Goal: Task Accomplishment & Management: Manage account settings

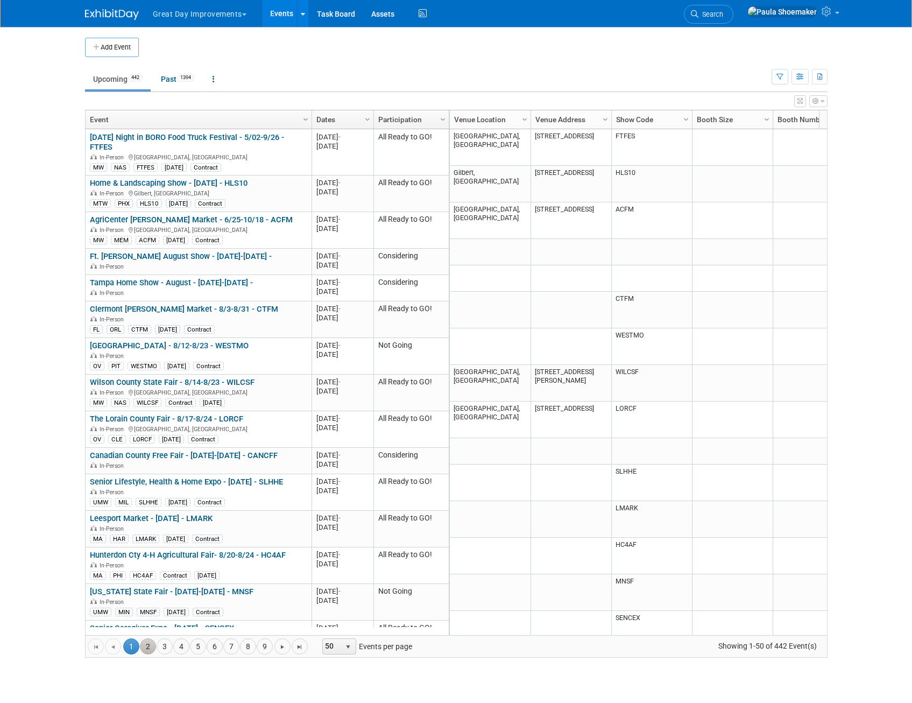
click at [147, 648] on link "2" at bounding box center [148, 646] width 16 height 16
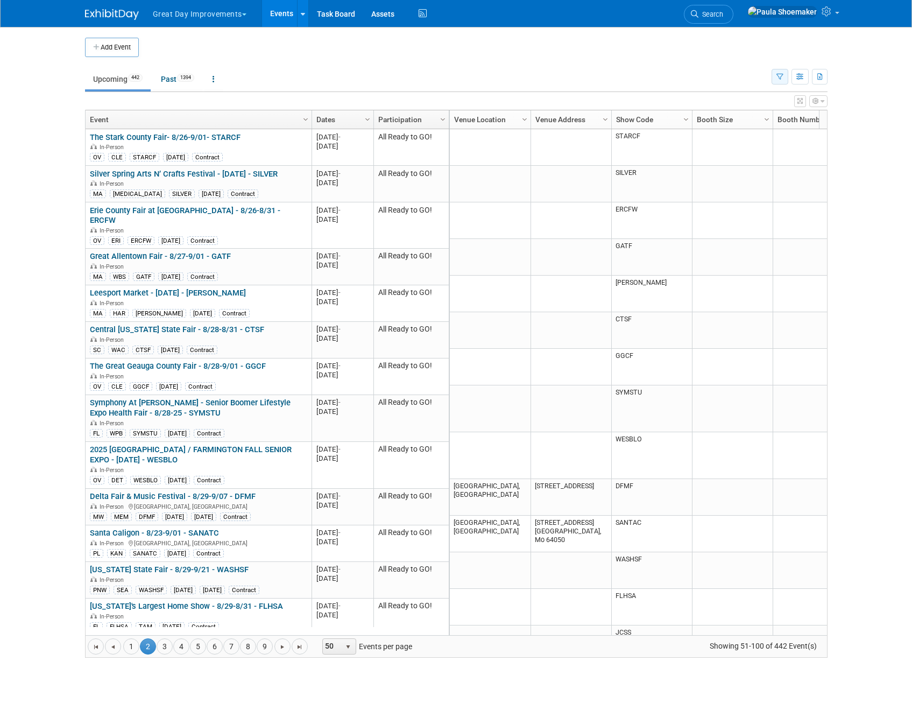
click at [780, 78] on icon "button" at bounding box center [780, 77] width 7 height 7
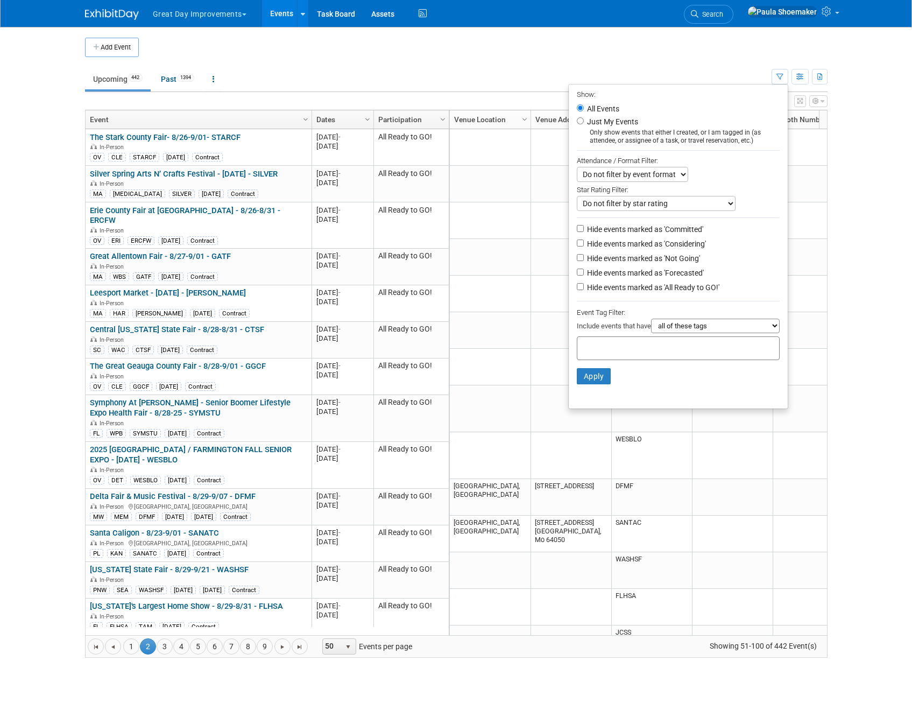
click at [653, 358] on div at bounding box center [678, 348] width 203 height 24
type input "umw"
click at [610, 379] on div "UMW" at bounding box center [647, 375] width 151 height 15
type input "UMW"
click at [598, 398] on button "Apply" at bounding box center [594, 393] width 34 height 16
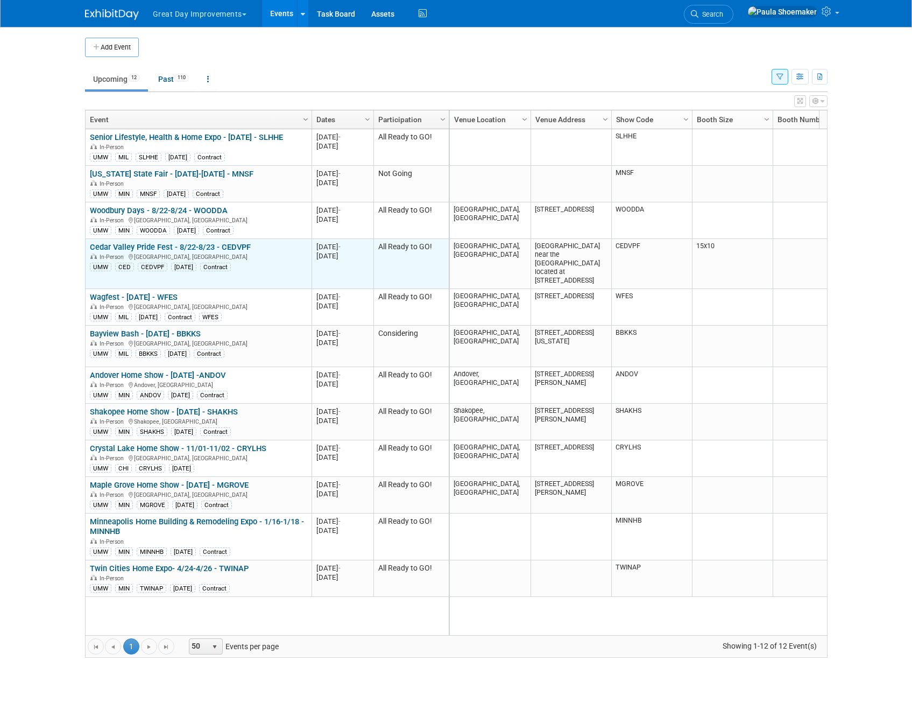
click at [142, 244] on link "Cedar Valley Pride Fest - 8/22-8/23 - CEDVPF" at bounding box center [170, 247] width 161 height 10
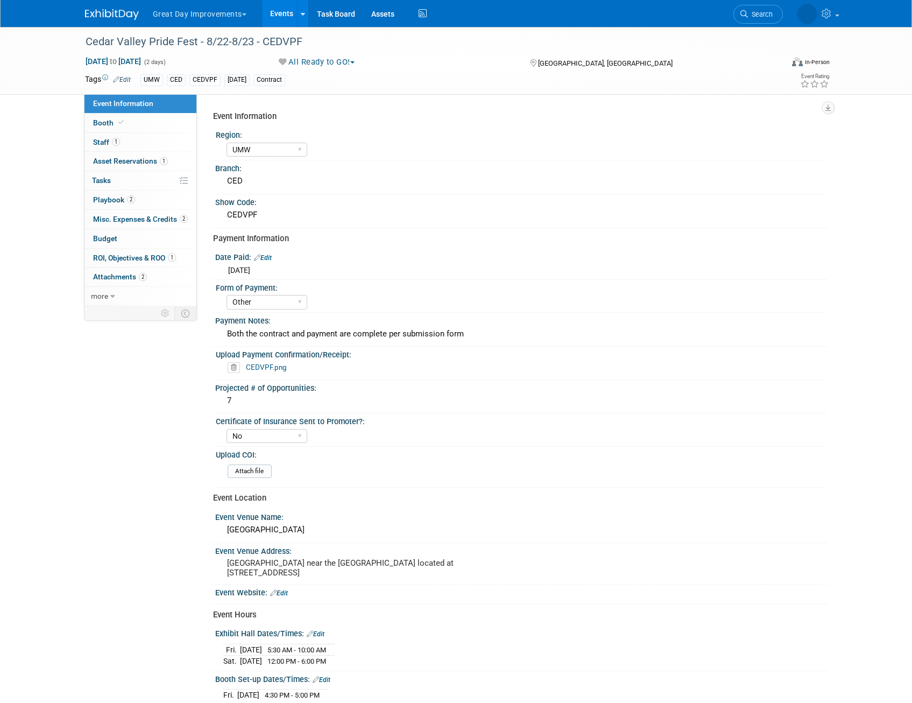
select select "UMW"
select select "Other"
select select "No"
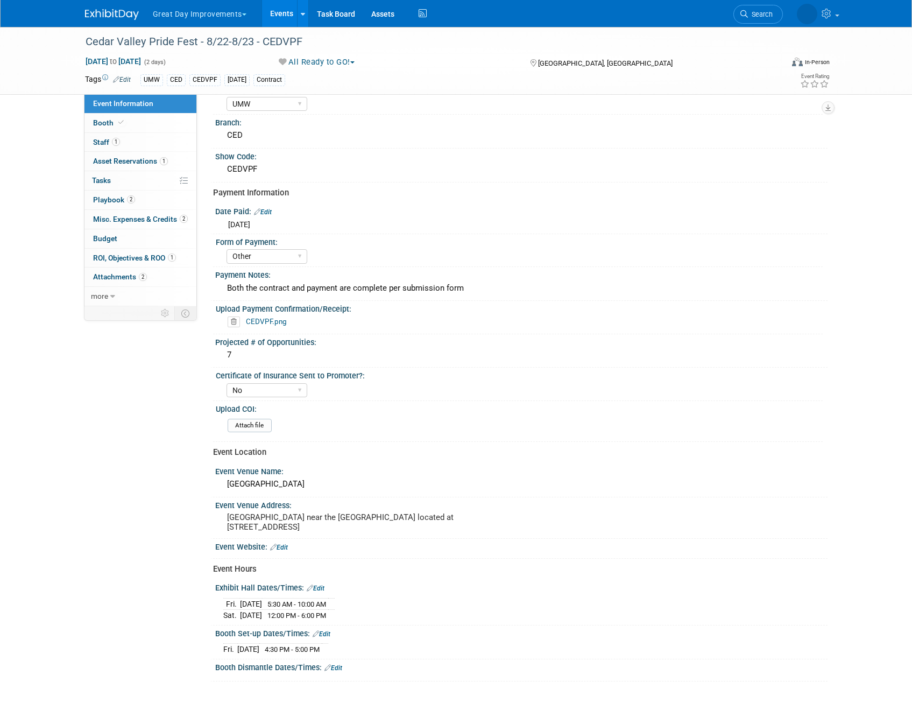
scroll to position [139, 0]
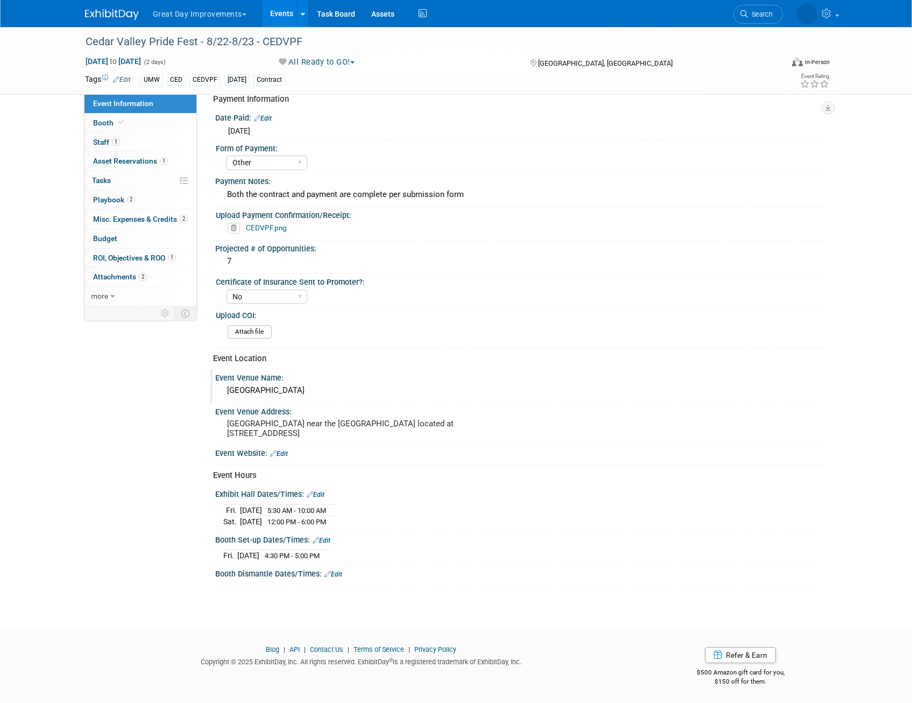
click at [313, 382] on div "Event Venue Name:" at bounding box center [521, 376] width 612 height 13
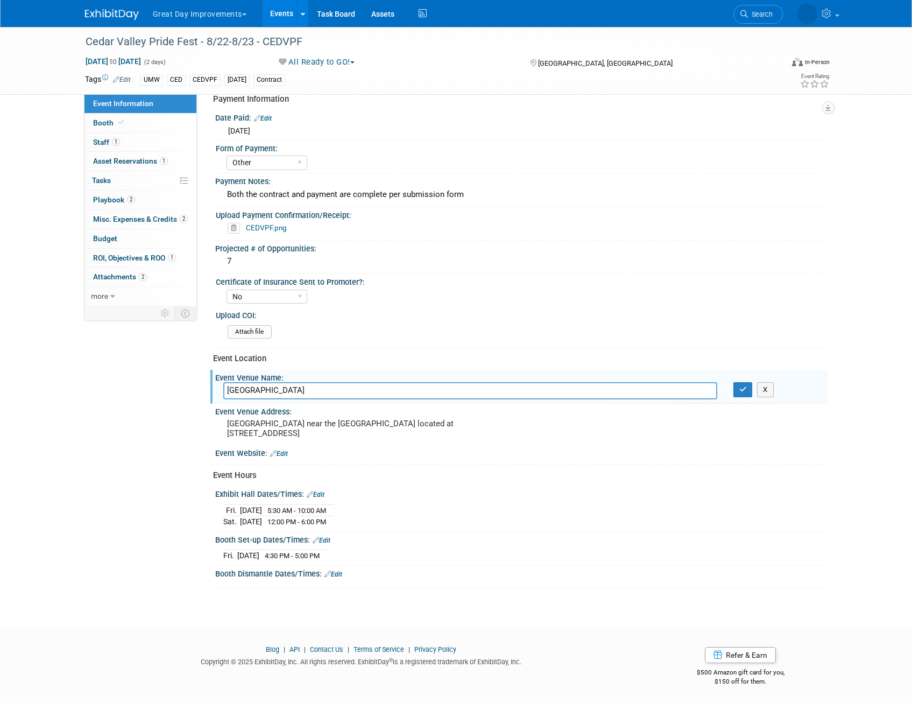
click at [137, 420] on div "Event Information Event Info Booth Booth 1 Staff 1 Staff 1 Asset Reservations 1…" at bounding box center [456, 238] width 759 height 700
click at [854, 409] on div "Cedar Valley Pride Fest - 8/22-8/23 - CEDVPF Aug 22, 2025 to Aug 23, 2025 (2 da…" at bounding box center [456, 249] width 912 height 722
click at [862, 398] on div "Cedar Valley Pride Fest - 8/22-8/23 - CEDVPF Aug 22, 2025 to Aug 23, 2025 (2 da…" at bounding box center [456, 249] width 912 height 722
click at [736, 395] on button "button" at bounding box center [743, 389] width 19 height 15
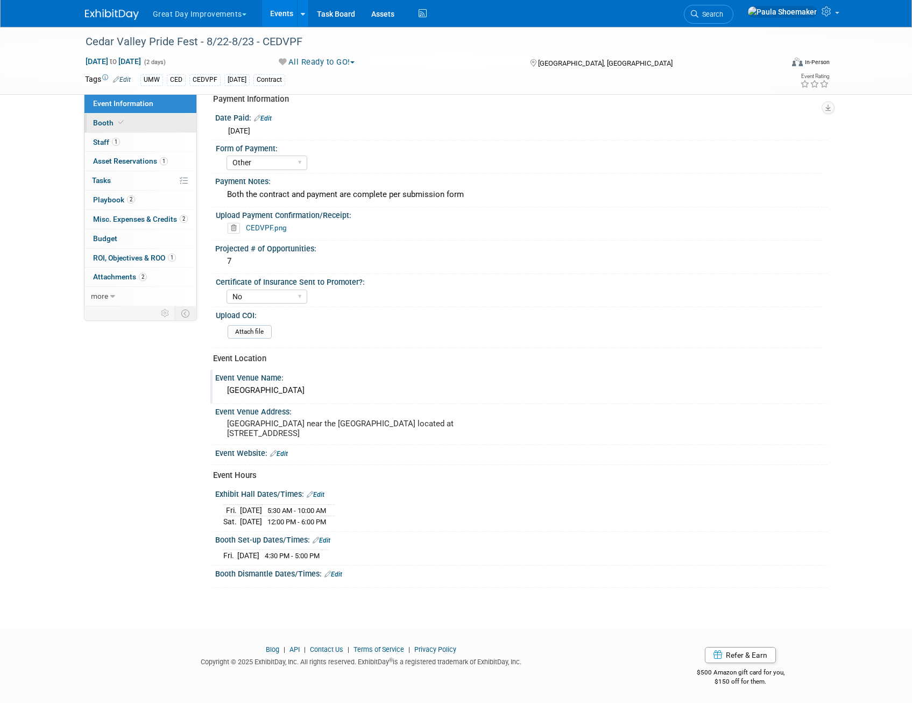
click at [103, 123] on span "Booth" at bounding box center [109, 122] width 33 height 9
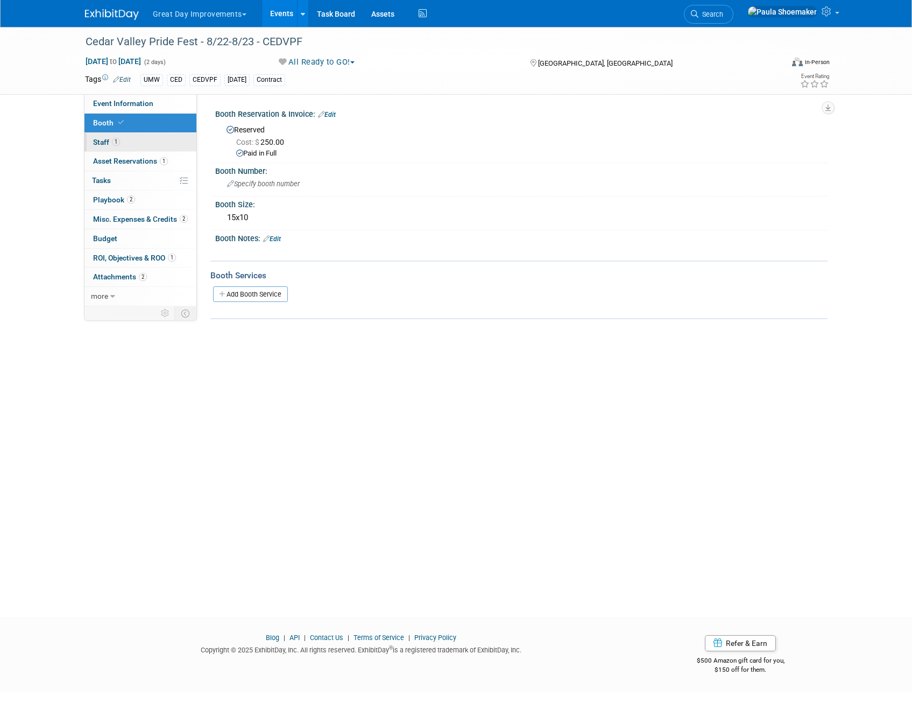
click at [97, 143] on span "Staff 1" at bounding box center [106, 142] width 27 height 9
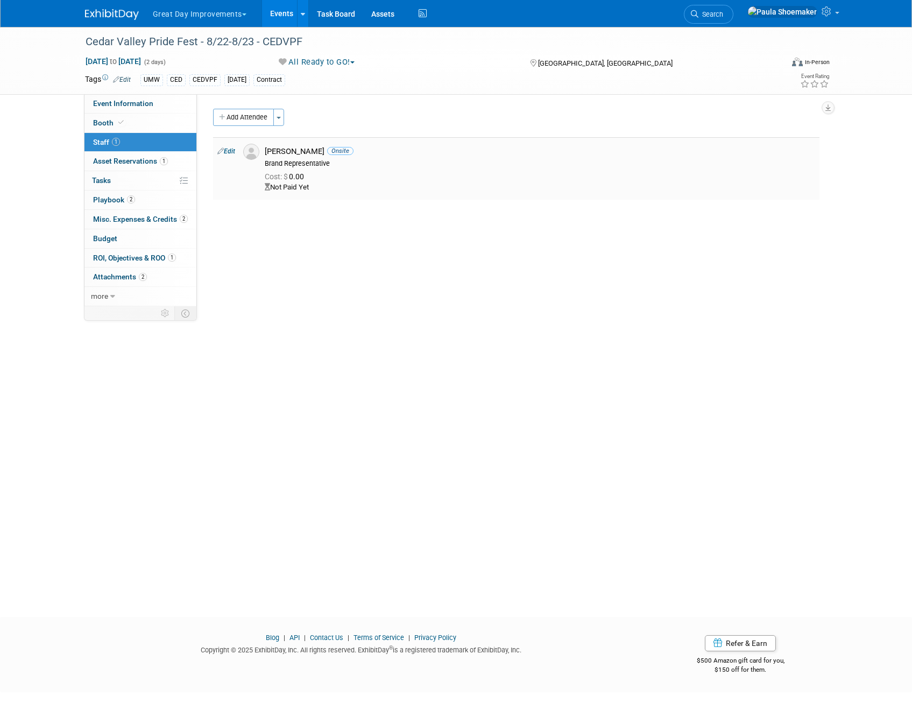
click at [232, 153] on link "Edit" at bounding box center [226, 151] width 18 height 8
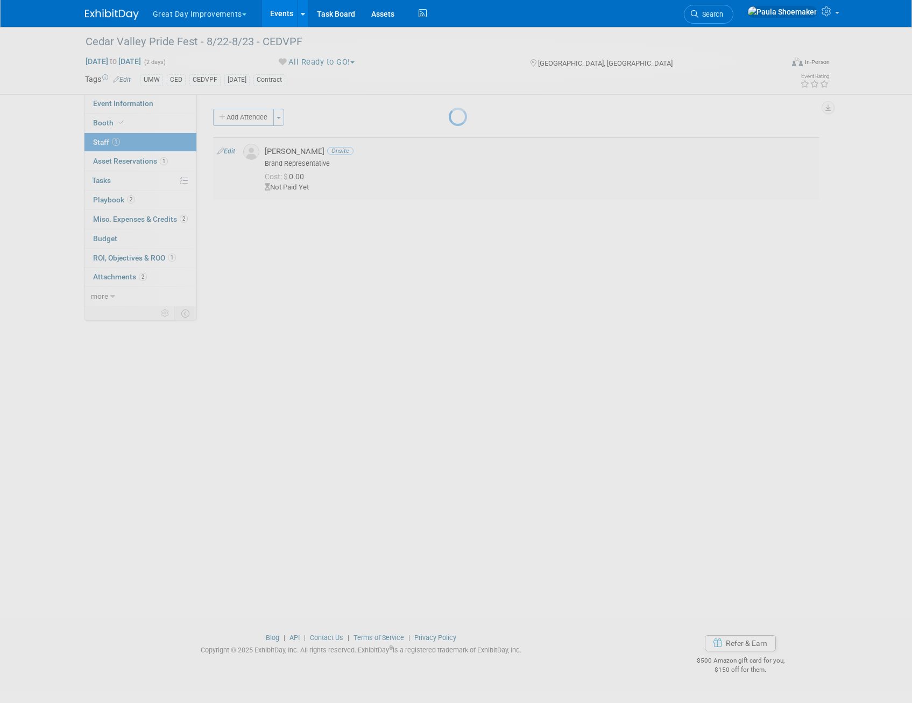
select select "154b8d63-7b22-4e22-a913-4d82cc72714c"
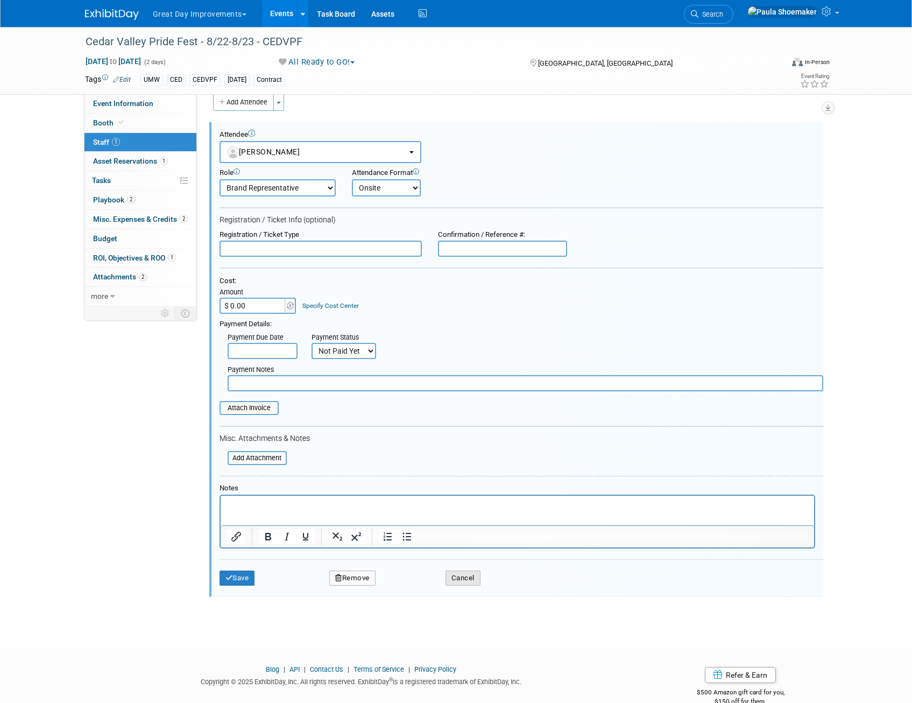
click at [454, 586] on button "Cancel" at bounding box center [463, 578] width 35 height 15
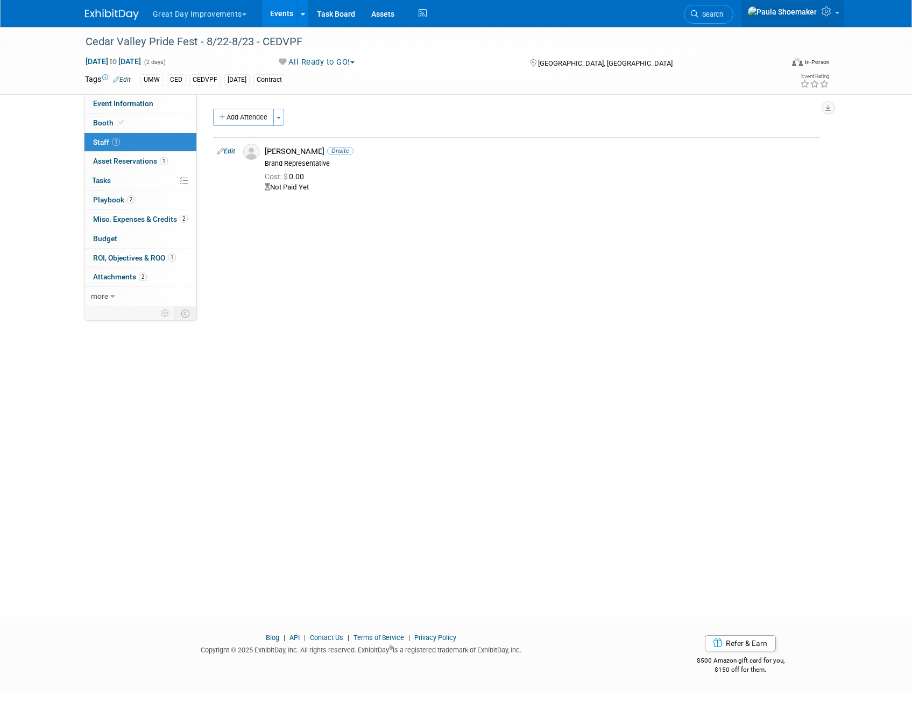
click at [840, 16] on link at bounding box center [793, 13] width 102 height 27
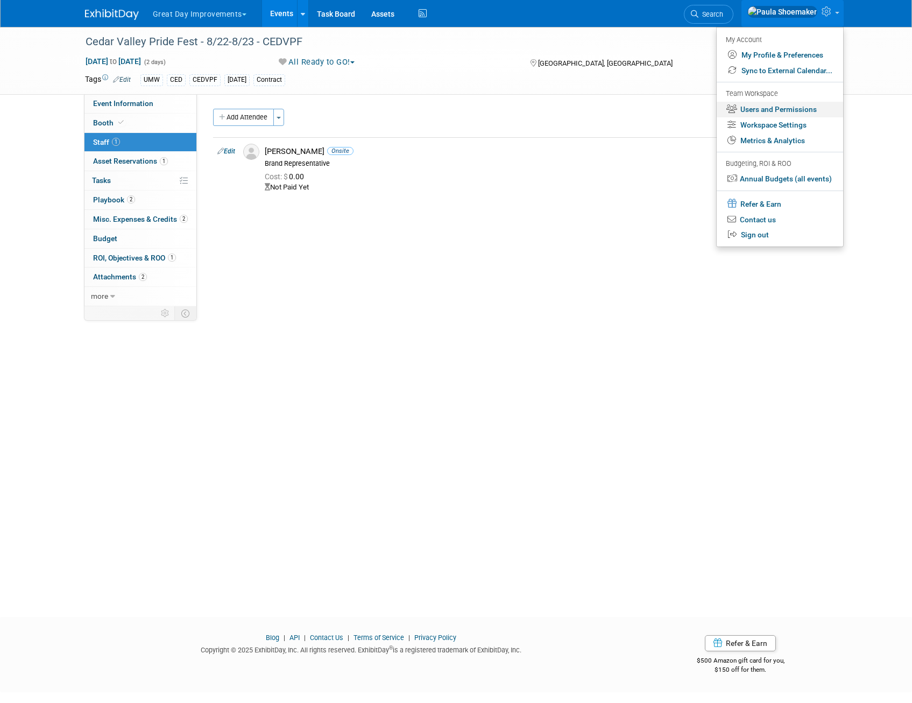
click at [787, 110] on link "Users and Permissions" at bounding box center [780, 110] width 126 height 16
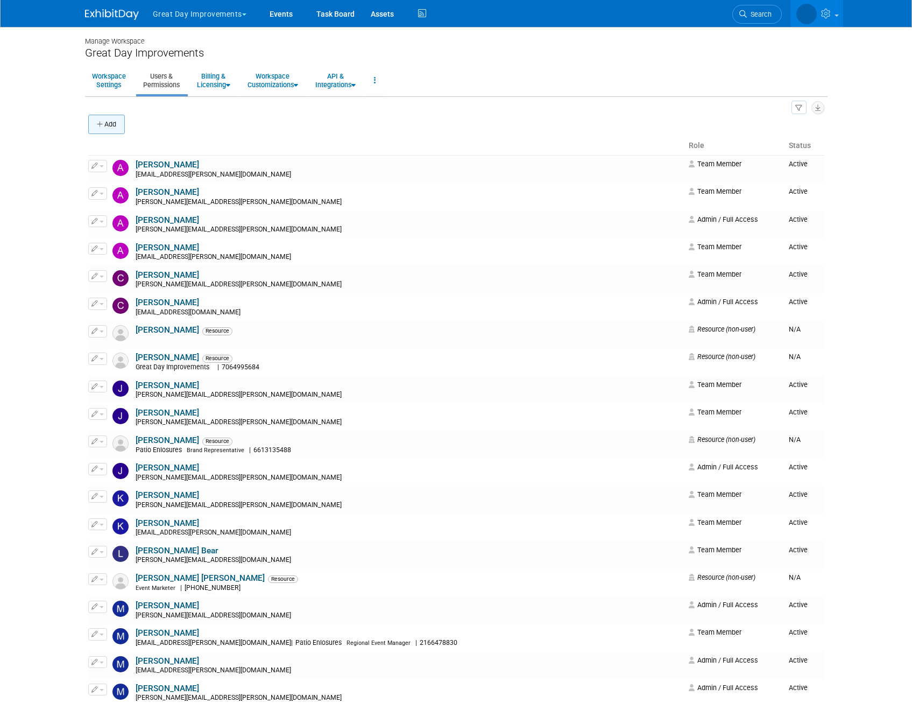
click at [104, 125] on button "Add" at bounding box center [106, 124] width 37 height 19
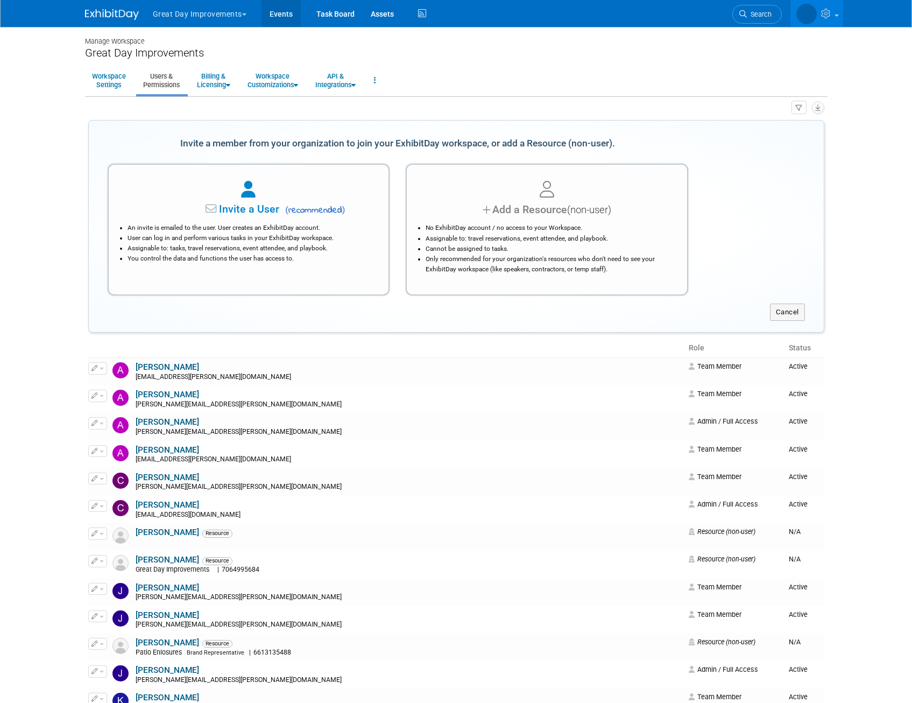
click at [294, 12] on link "Events" at bounding box center [281, 13] width 39 height 27
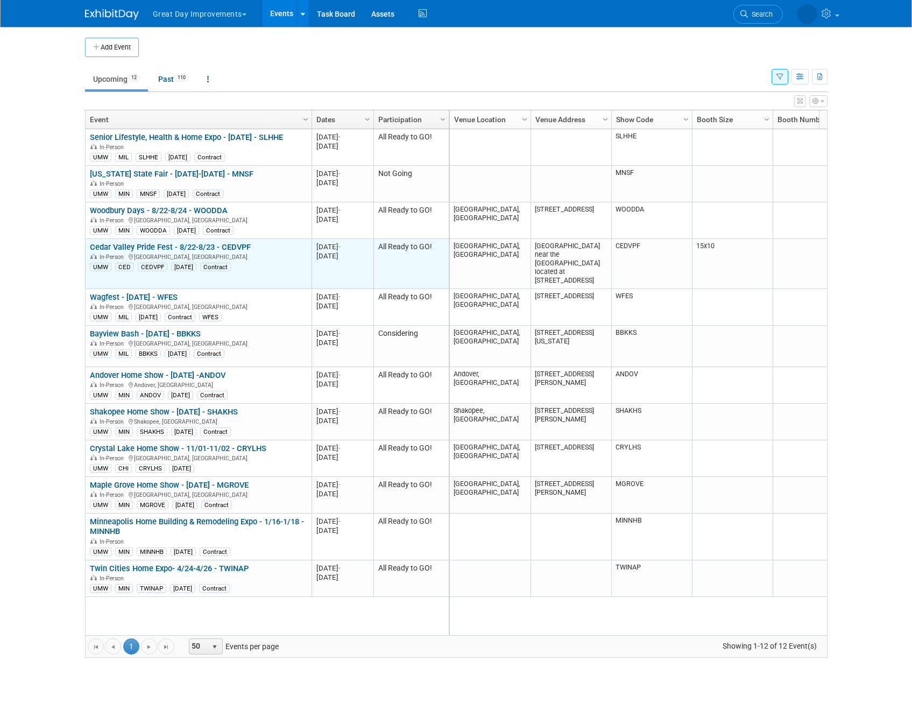
click at [140, 244] on link "Cedar Valley Pride Fest - 8/22-8/23 - CEDVPF" at bounding box center [170, 247] width 161 height 10
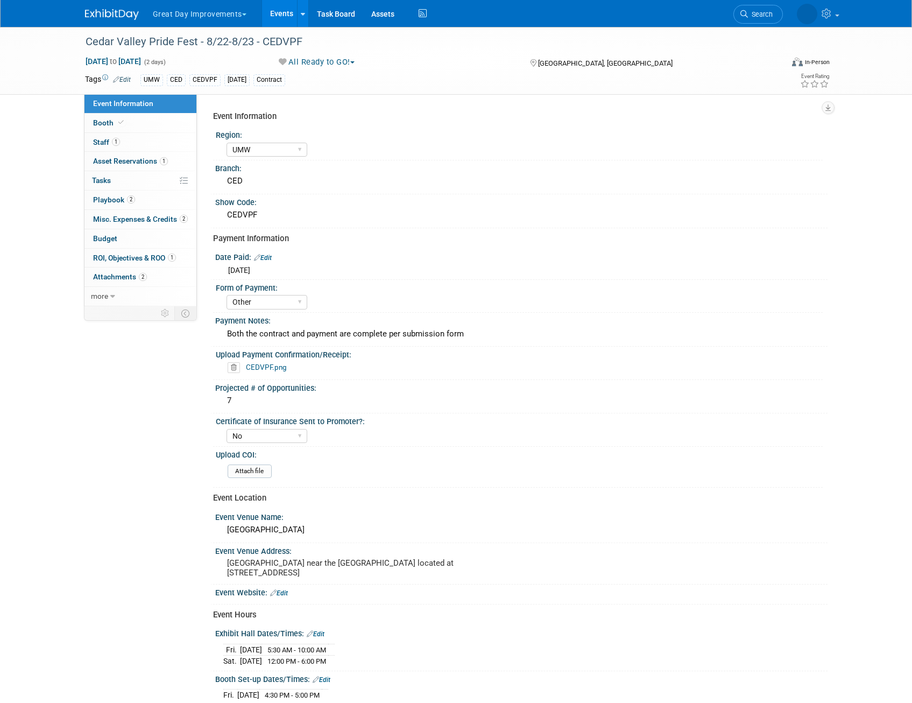
select select "UMW"
select select "Other"
select select "No"
click at [103, 138] on span "Staff 1" at bounding box center [106, 142] width 27 height 9
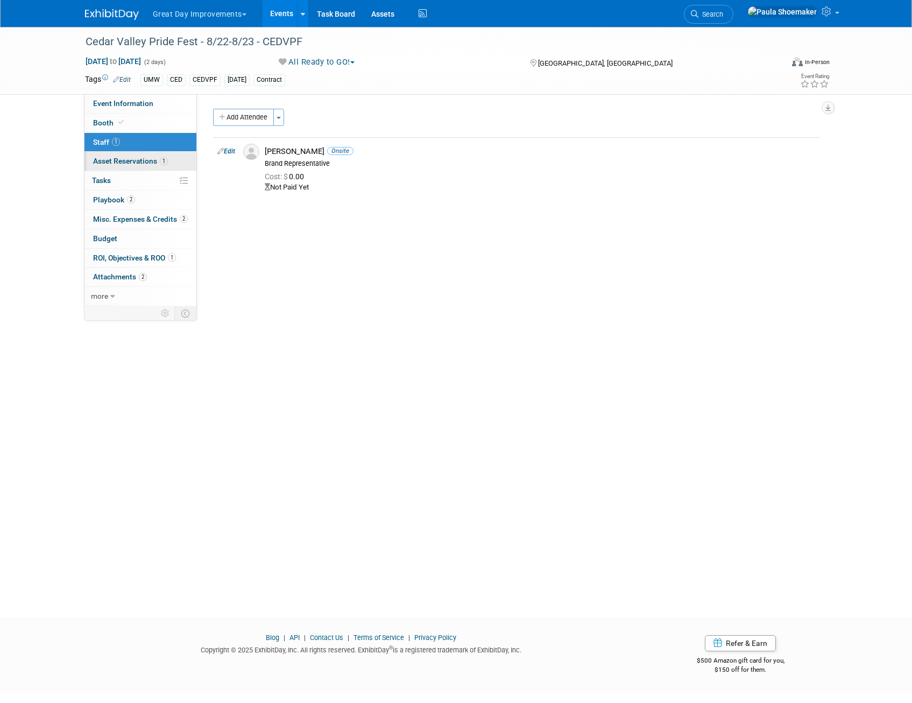
click at [109, 165] on link "1 Asset Reservations 1" at bounding box center [140, 161] width 112 height 19
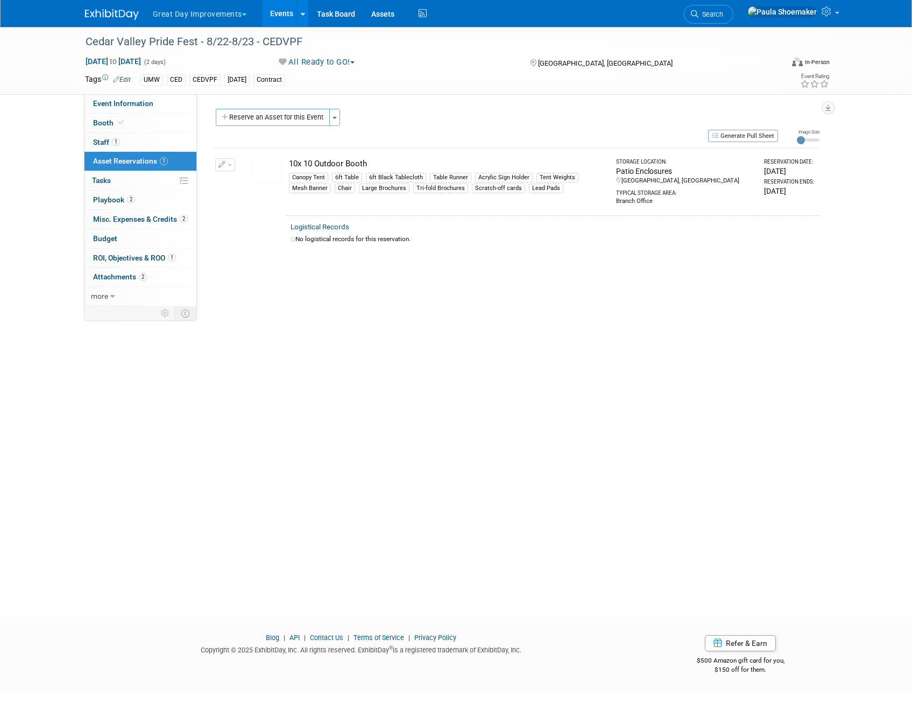
click at [233, 168] on button "button" at bounding box center [225, 164] width 20 height 13
drag, startPoint x: 357, startPoint y: 362, endPoint x: 305, endPoint y: 222, distance: 150.0
click at [357, 357] on div "Cedar Valley Pride Fest - 8/22-8/23 - CEDVPF Aug 22, 2025 to Aug 23, 2025 (2 da…" at bounding box center [456, 312] width 912 height 571
click at [235, 117] on button "Reserve an Asset for this Event" at bounding box center [273, 117] width 114 height 17
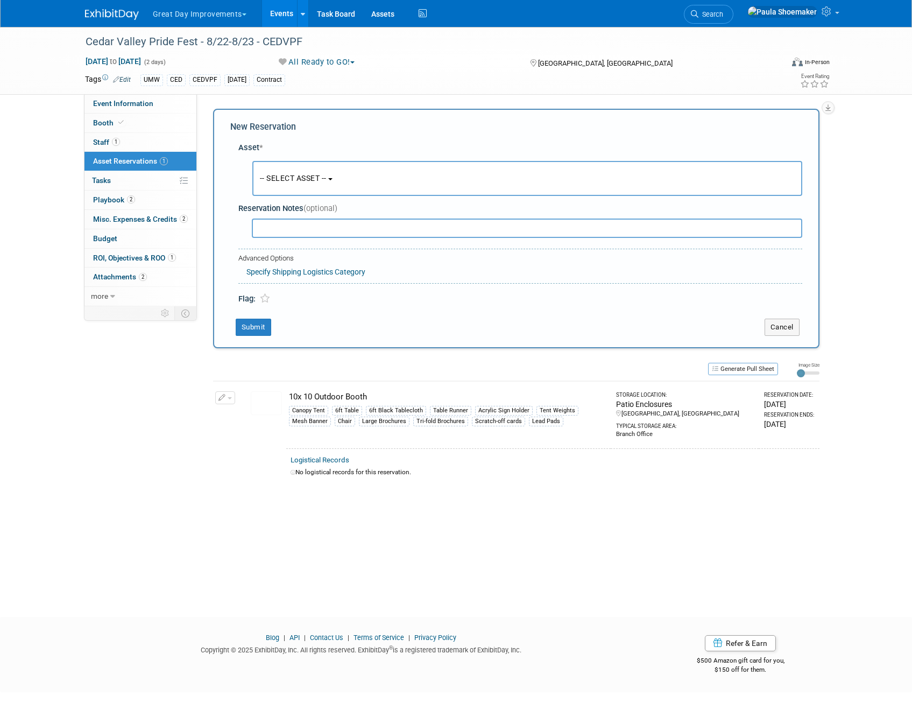
click at [333, 179] on b "button" at bounding box center [330, 179] width 4 height 2
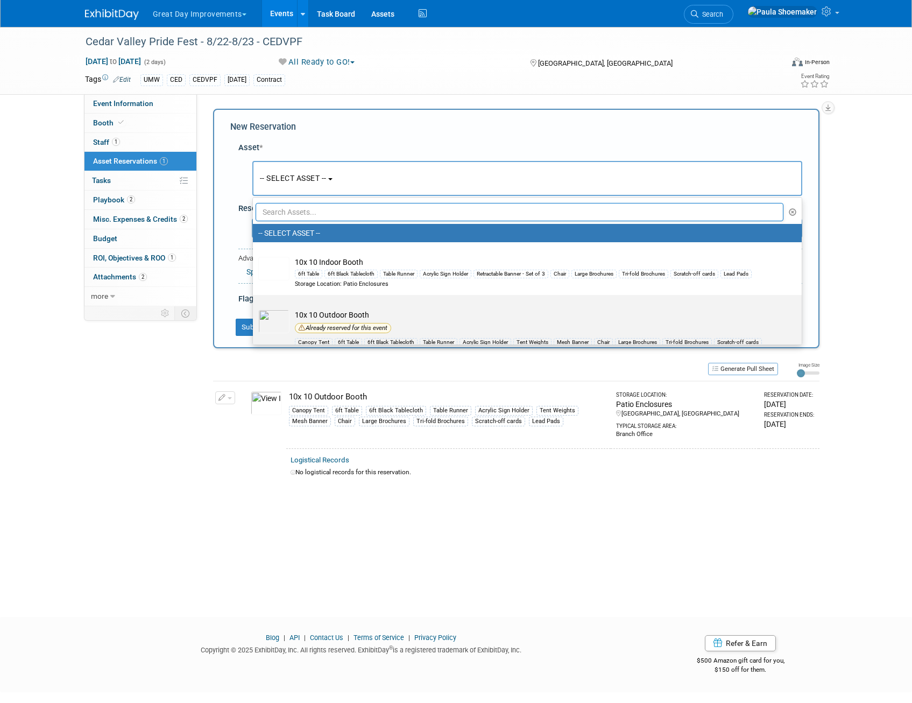
click at [411, 325] on td "10x 10 Outdoor Booth Already reserved for this event Canopy Tent 6ft Table 6ft …" at bounding box center [535, 338] width 491 height 58
click at [255, 308] on input "10x 10 Outdoor Booth Already reserved for this event Canopy Tent 6ft Table 6ft …" at bounding box center [251, 304] width 7 height 7
select select "10726499"
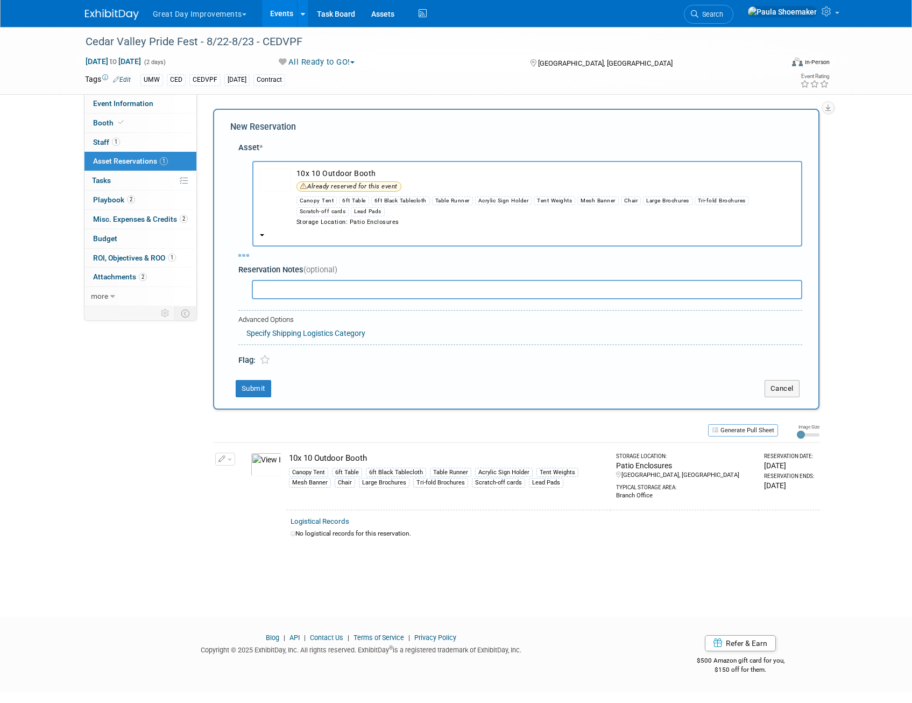
select select "7"
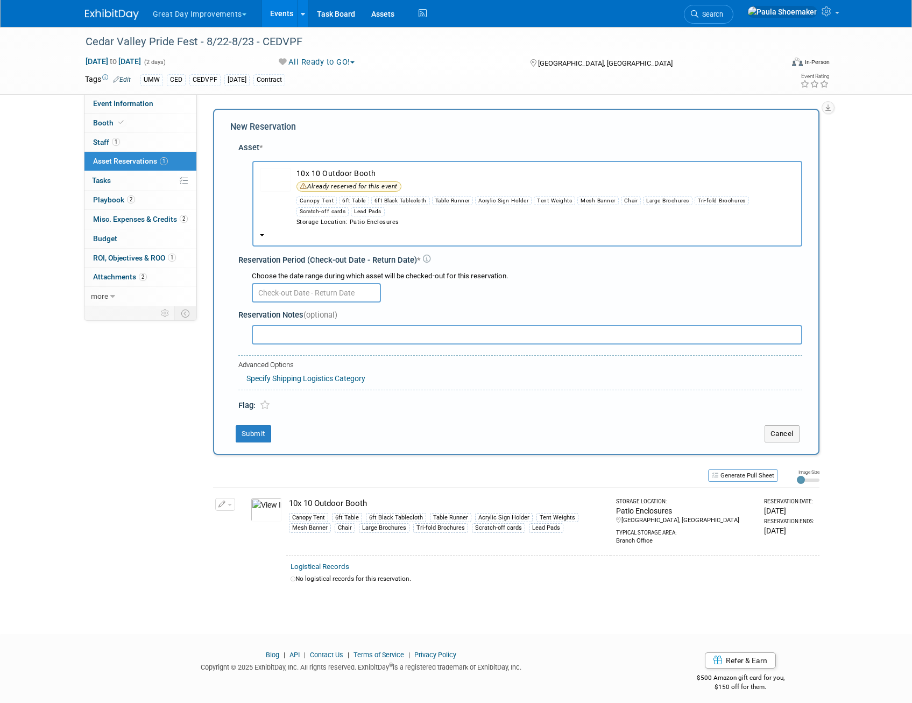
click at [295, 289] on input "text" at bounding box center [316, 292] width 129 height 19
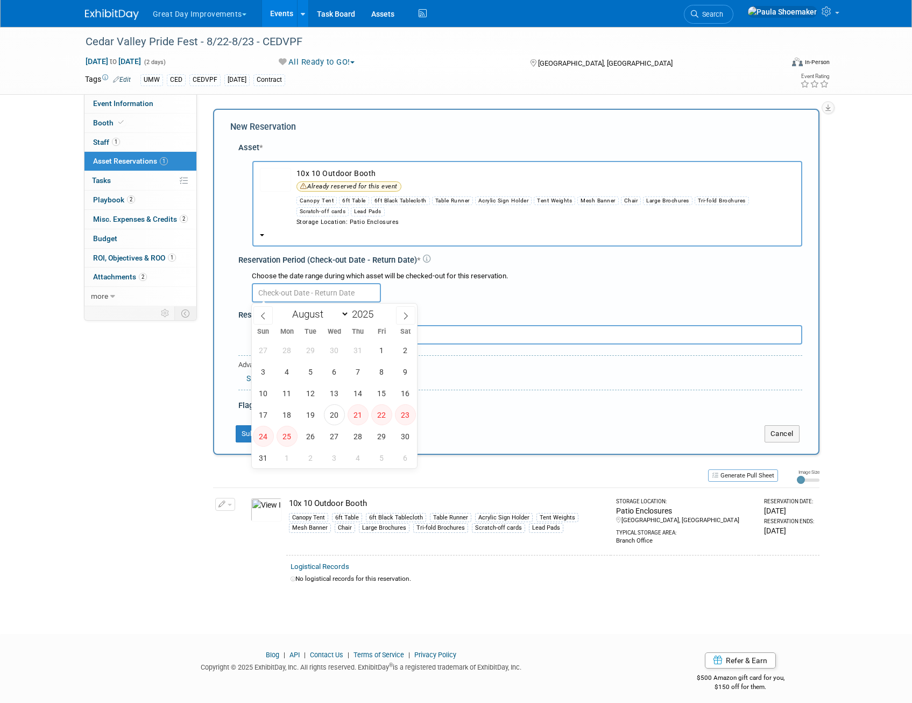
click at [119, 442] on div "Event Information Event Info Booth Booth 1 Staff 1 Staff 1 Asset Reservations 1…" at bounding box center [456, 310] width 759 height 566
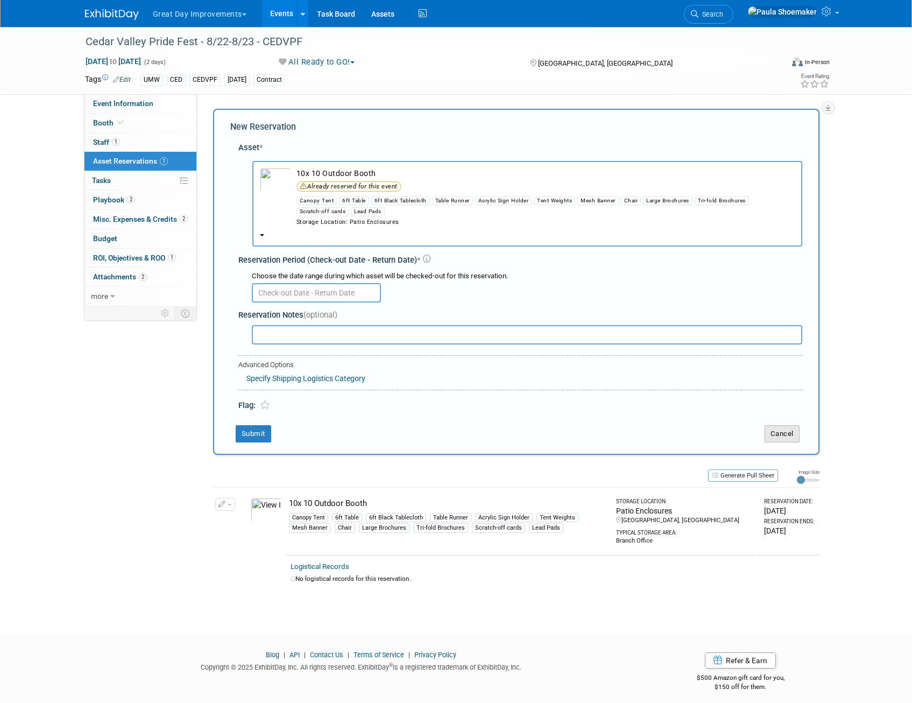
click at [774, 434] on button "Cancel" at bounding box center [782, 433] width 35 height 17
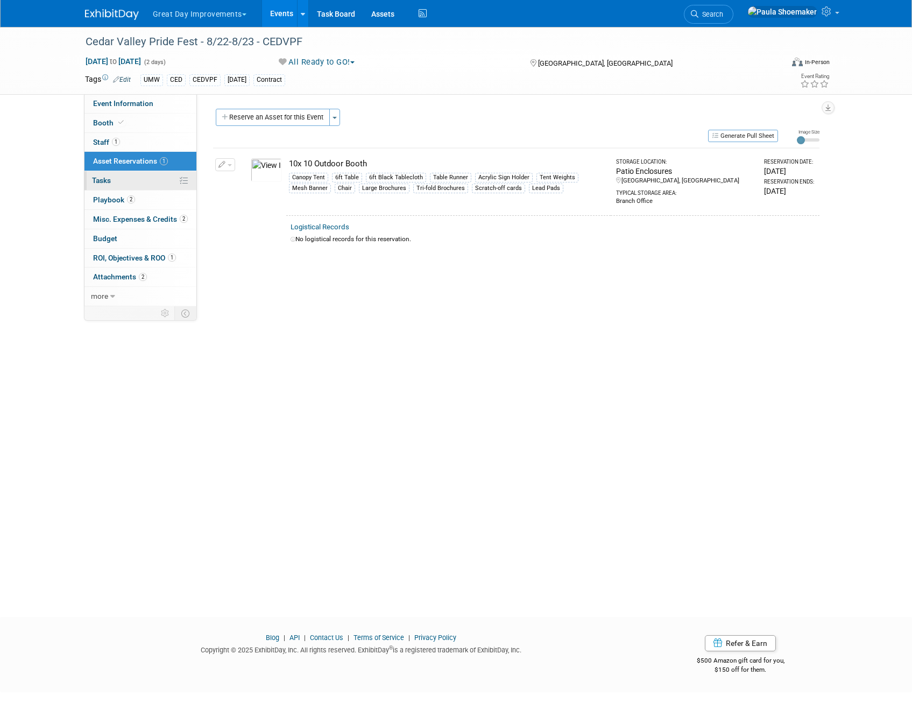
click at [111, 180] on span "Tasks 0%" at bounding box center [101, 180] width 19 height 9
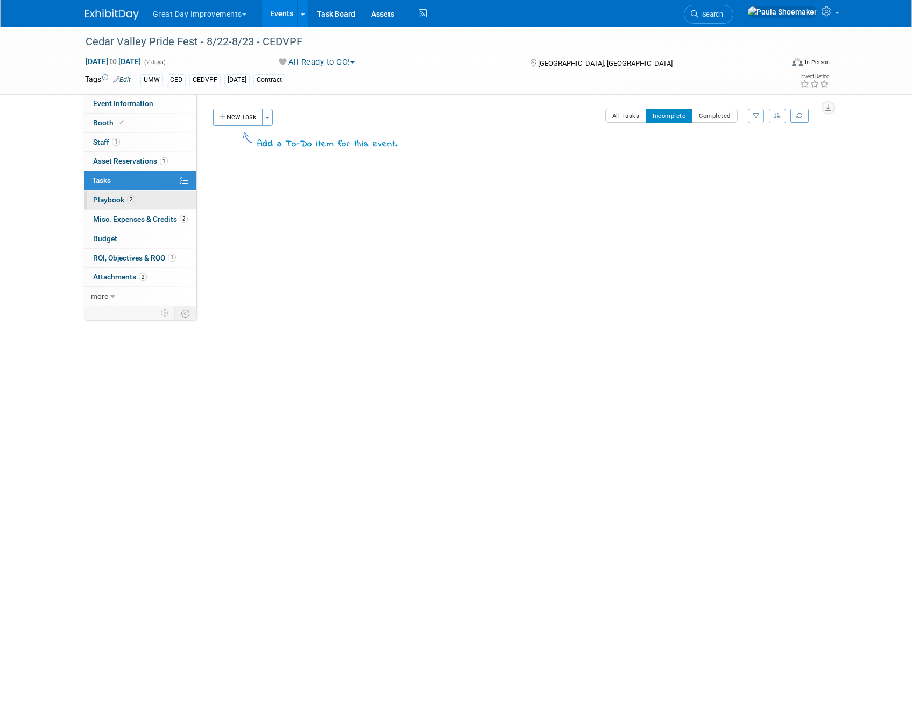
click at [108, 198] on span "Playbook 2" at bounding box center [114, 199] width 42 height 9
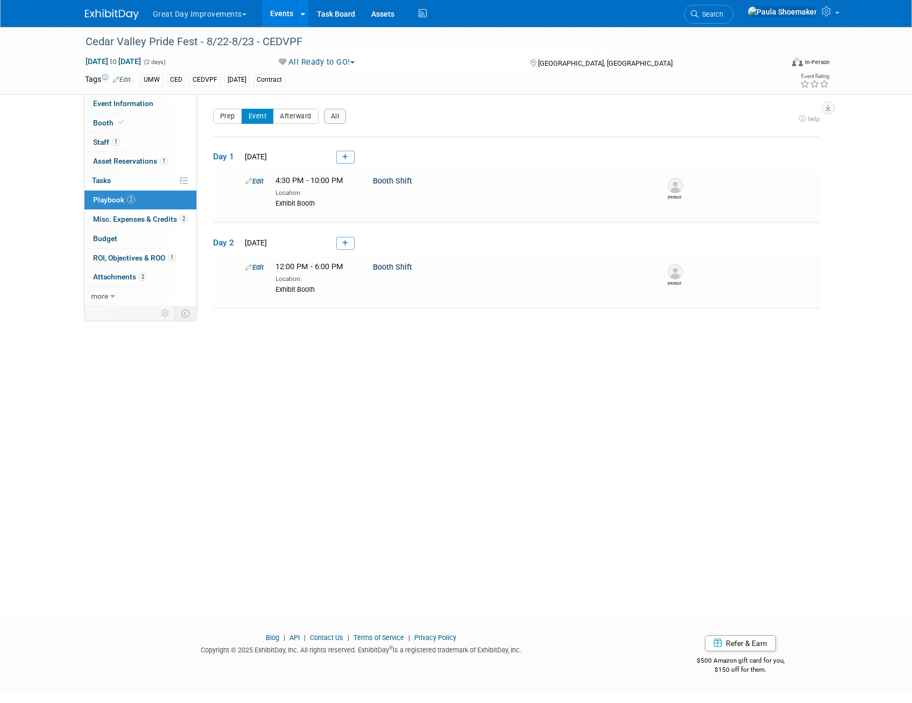
click at [370, 406] on div "Cedar Valley Pride Fest - 8/22-8/23 - CEDVPF Aug 22, 2025 to Aug 23, 2025 (2 da…" at bounding box center [456, 312] width 912 height 571
click at [347, 157] on icon at bounding box center [345, 157] width 6 height 6
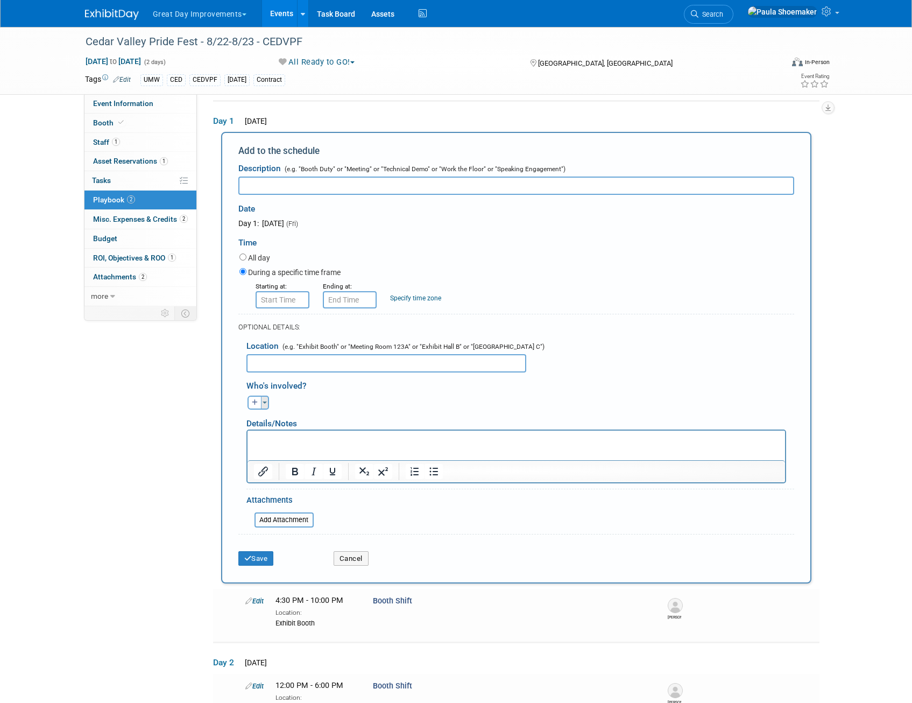
click at [267, 399] on button "Toggle Dropdown" at bounding box center [265, 403] width 8 height 14
click at [212, 525] on div "Event Information Event Info Booth Booth 1 Staff 1 Staff 1 Asset Reservations 1…" at bounding box center [456, 359] width 759 height 737
click at [358, 564] on button "Cancel" at bounding box center [351, 558] width 35 height 15
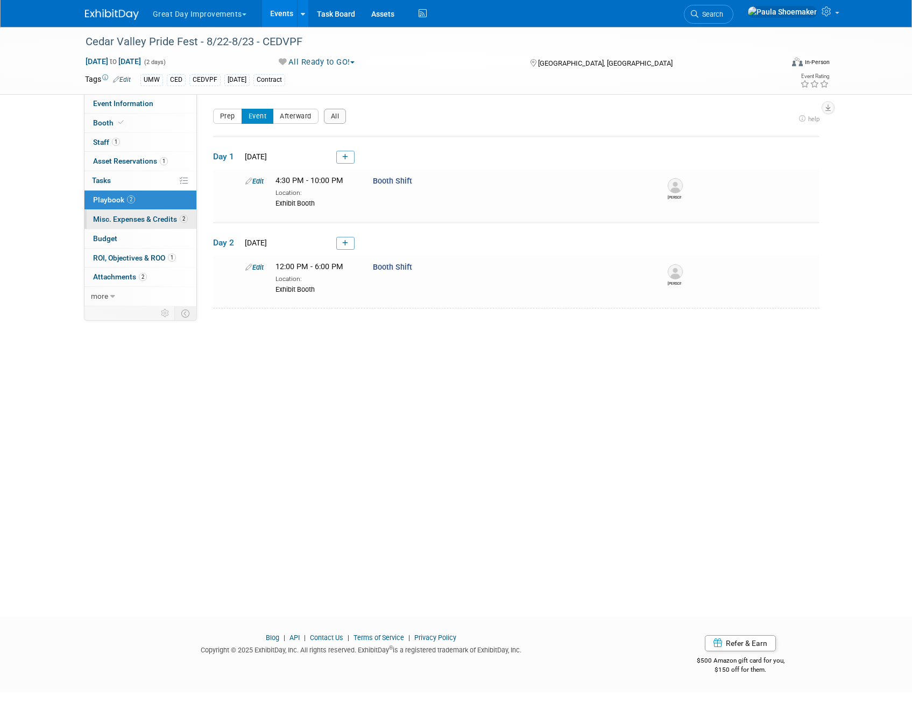
click at [122, 222] on span "Misc. Expenses & Credits 2" at bounding box center [140, 219] width 95 height 9
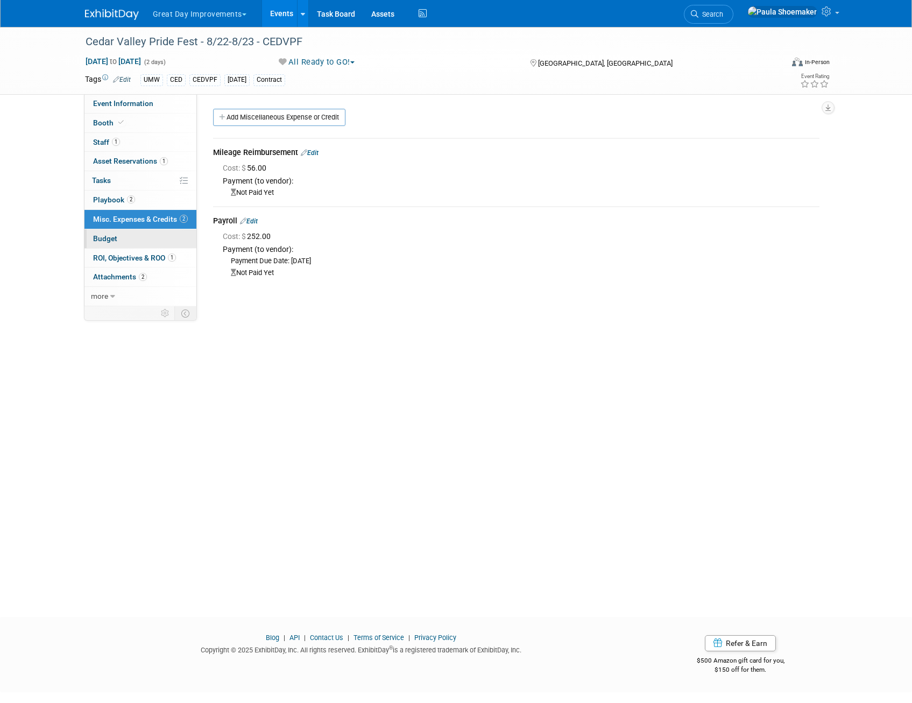
click at [130, 242] on link "Budget" at bounding box center [140, 238] width 112 height 19
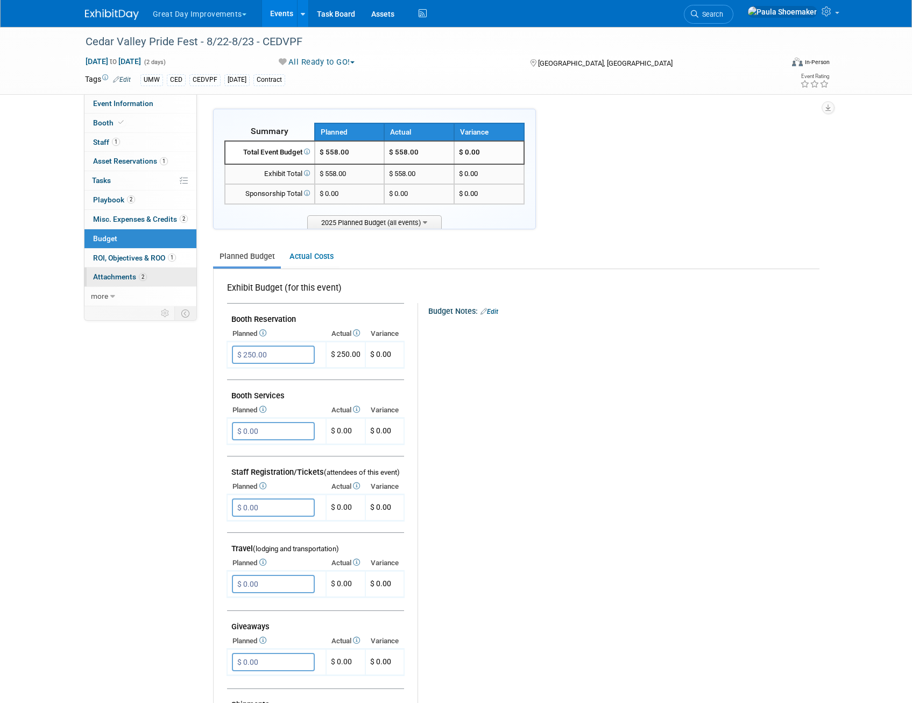
click at [123, 275] on span "Attachments 2" at bounding box center [120, 276] width 54 height 9
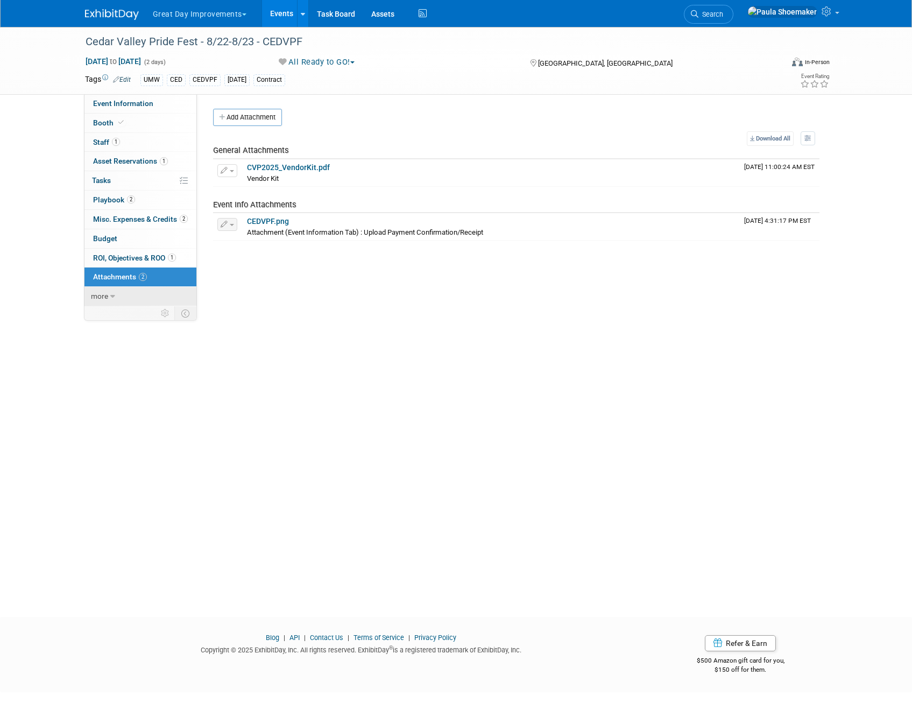
click at [108, 294] on link "more" at bounding box center [140, 296] width 112 height 19
click at [120, 314] on span "Event Binder (.pdf export)" at bounding box center [136, 315] width 86 height 9
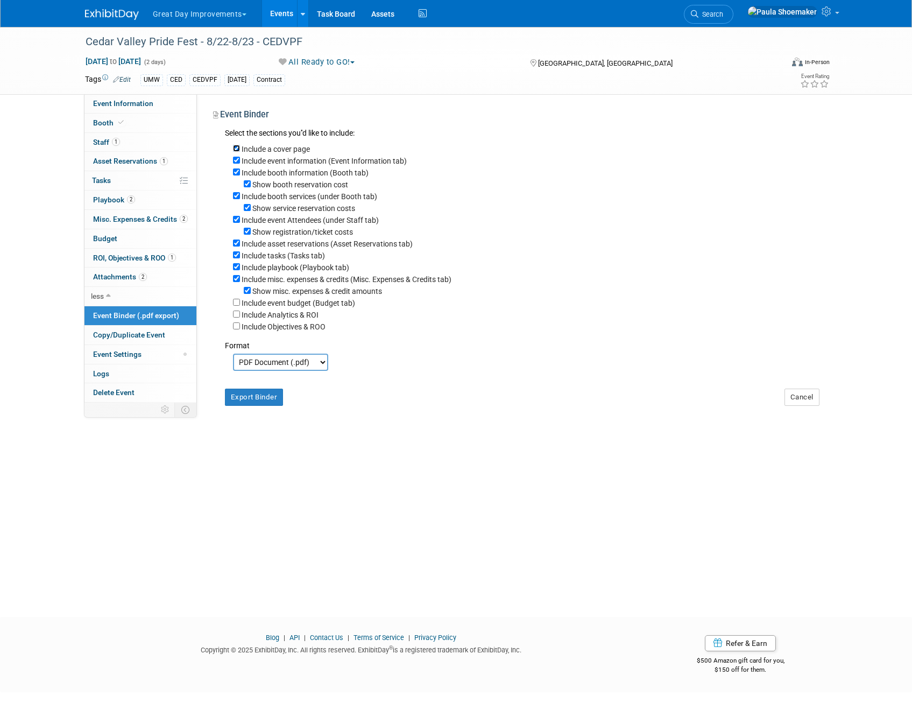
click at [236, 148] on input "Include a cover page" at bounding box center [236, 148] width 7 height 7
checkbox input "false"
click at [248, 189] on div "Show booth reservation cost" at bounding box center [526, 184] width 587 height 12
click at [248, 187] on input "Show booth reservation cost" at bounding box center [247, 183] width 7 height 7
checkbox input "false"
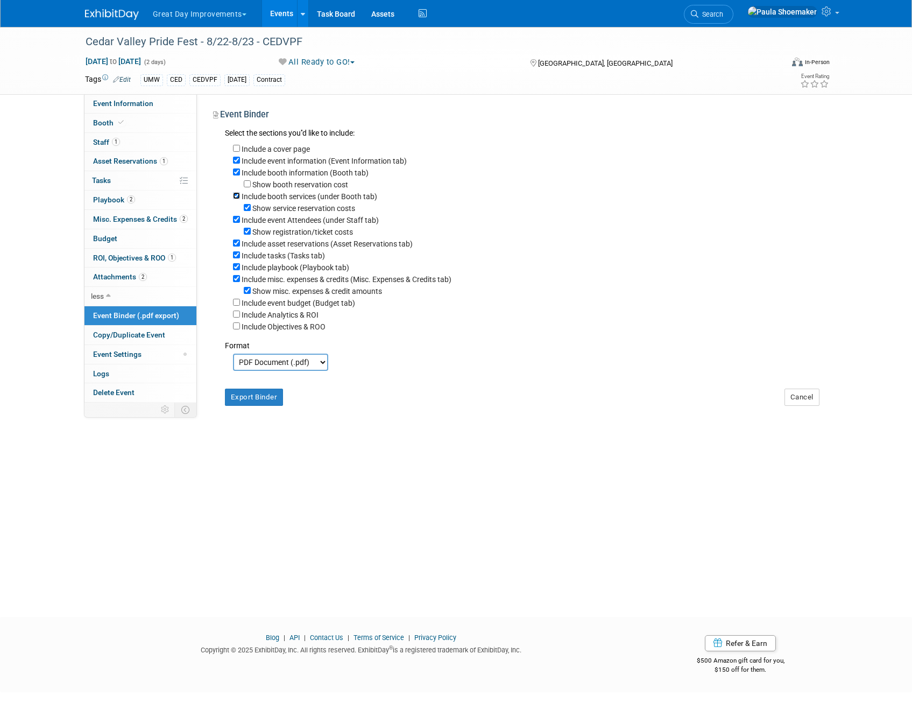
click at [236, 199] on input "Include booth services (under Booth tab)" at bounding box center [236, 195] width 7 height 7
checkbox input "false"
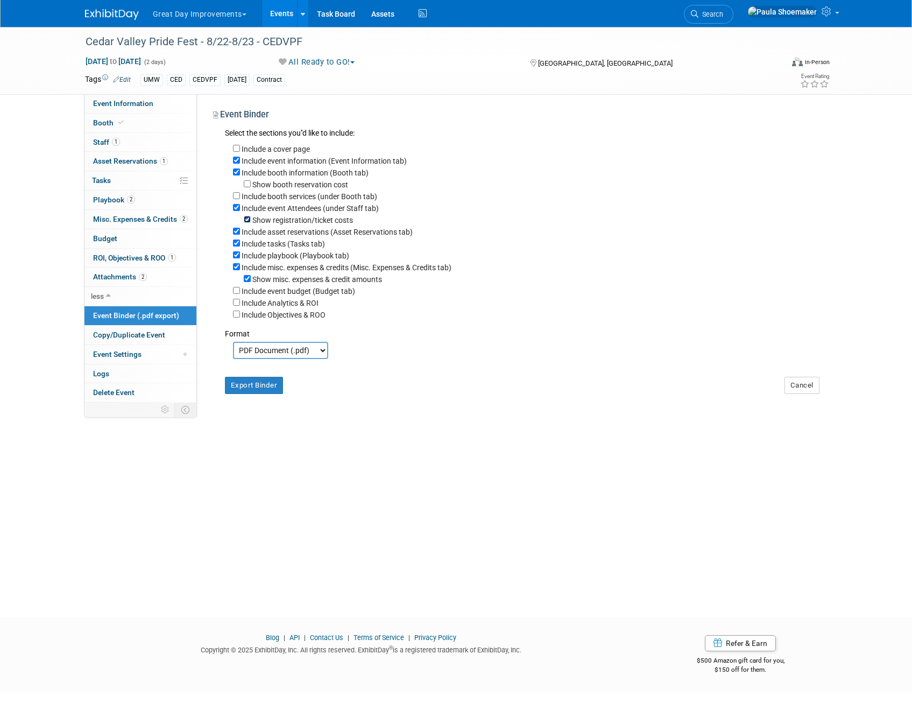
click at [250, 220] on input "Show registration/ticket costs" at bounding box center [247, 219] width 7 height 7
checkbox input "false"
click at [234, 210] on input "Include event Attendees (under Staff tab)" at bounding box center [236, 207] width 7 height 7
checkbox input "false"
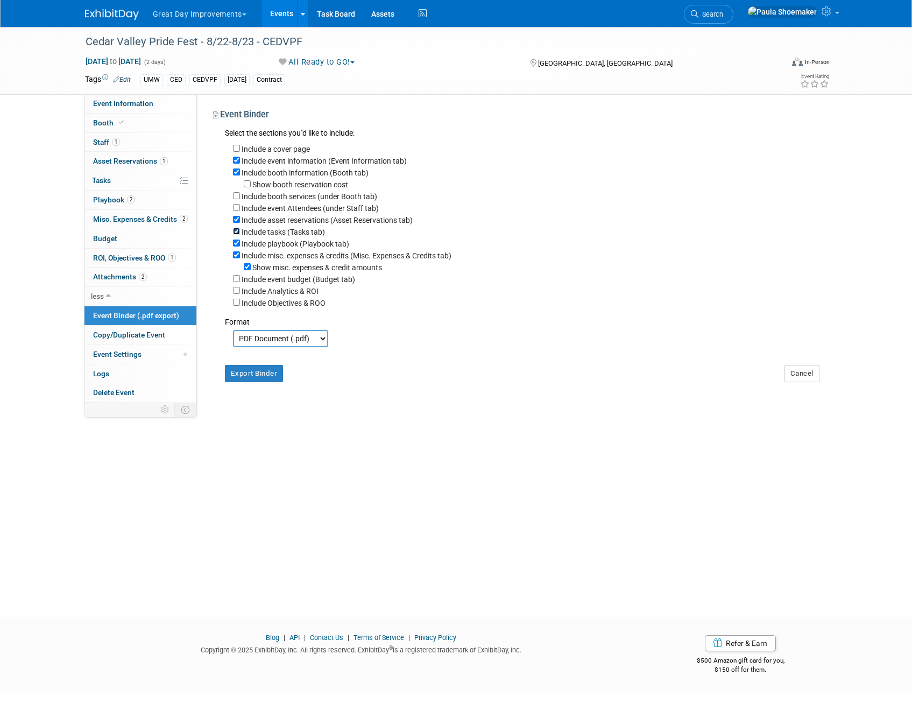
drag, startPoint x: 238, startPoint y: 236, endPoint x: 248, endPoint y: 242, distance: 11.4
click at [238, 235] on input "Include tasks (Tasks tab)" at bounding box center [236, 231] width 7 height 7
checkbox input "false"
click at [237, 258] on input "Include misc. expenses & credits (Misc. Expenses & Credits tab)" at bounding box center [236, 254] width 7 height 7
checkbox input "false"
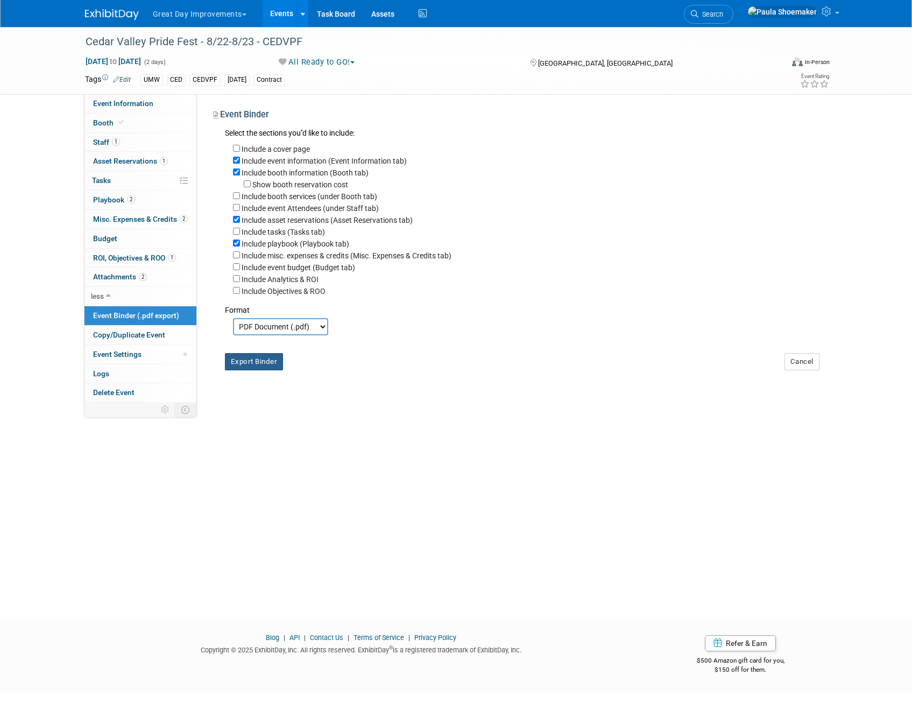
click at [249, 370] on button "Export Binder" at bounding box center [254, 361] width 59 height 17
click at [807, 370] on button "Cancel" at bounding box center [802, 361] width 35 height 17
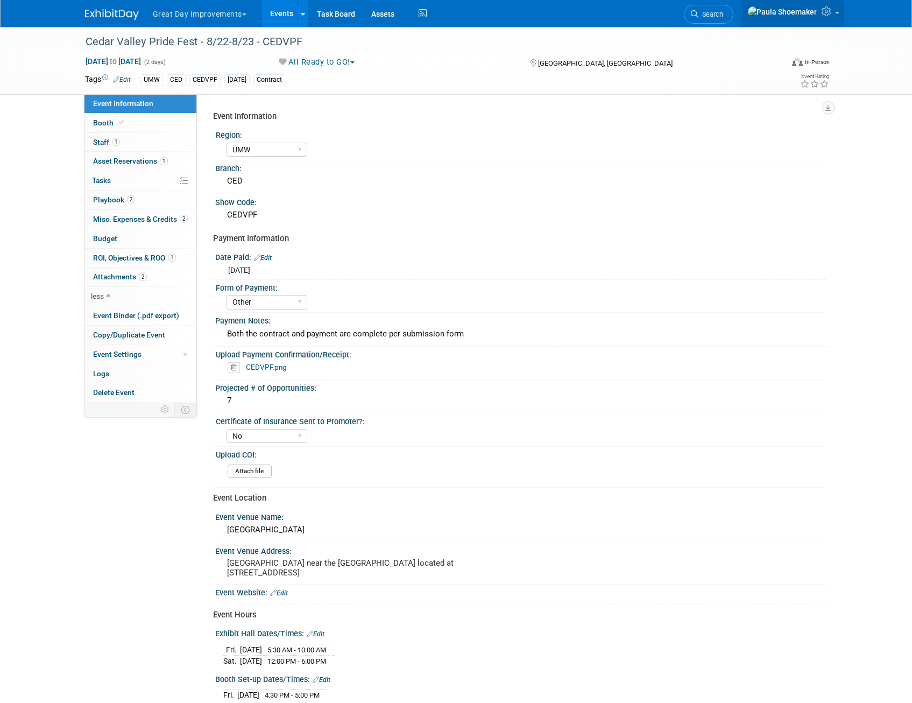
click at [837, 18] on link at bounding box center [793, 13] width 102 height 27
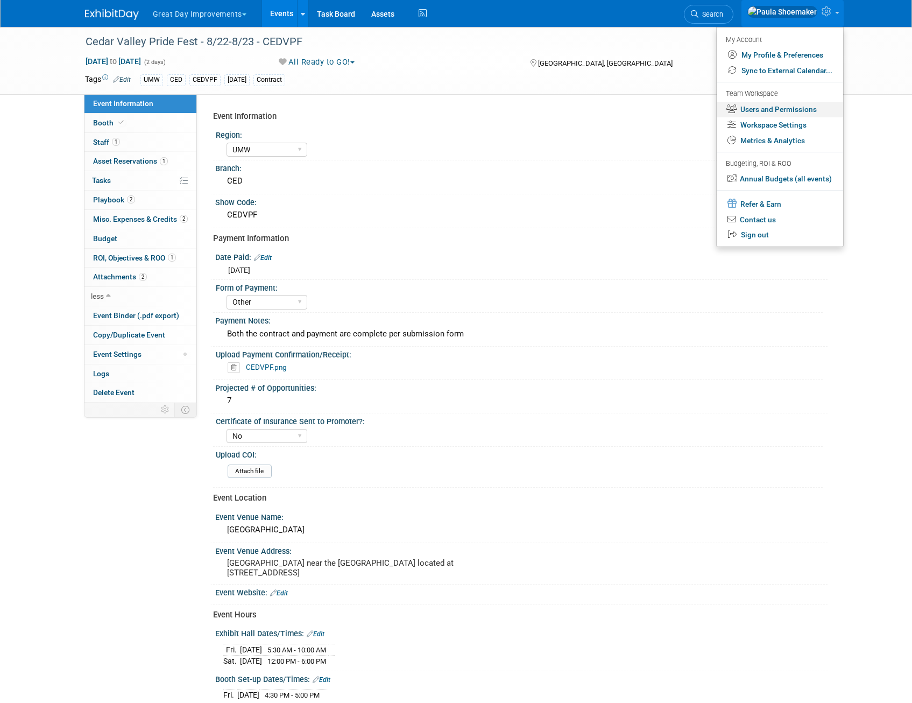
click at [788, 110] on link "Users and Permissions" at bounding box center [780, 110] width 126 height 16
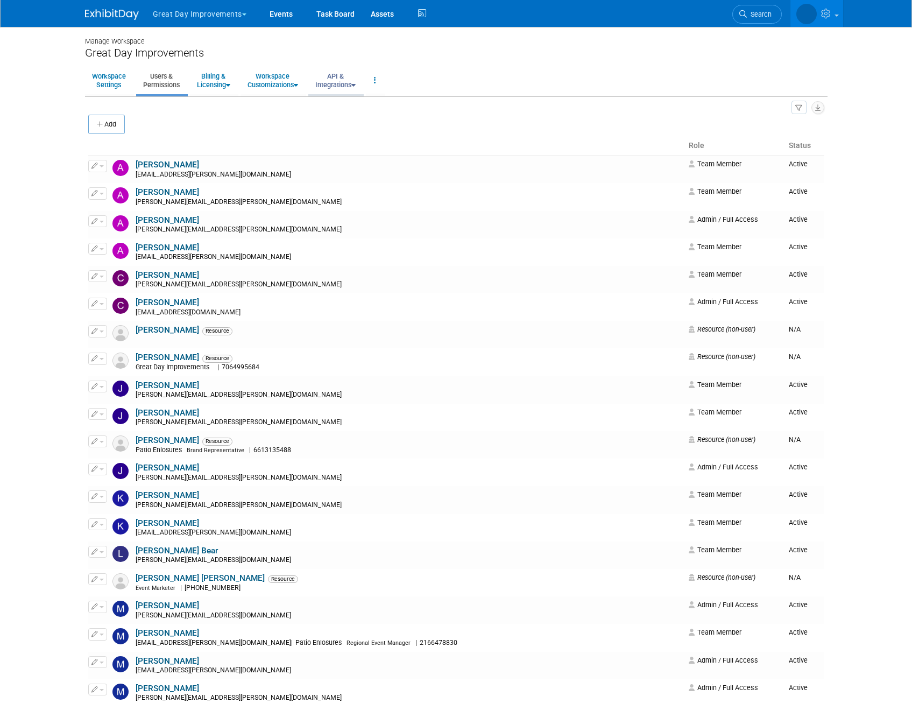
click at [358, 85] on link "API & Integrations" at bounding box center [335, 80] width 54 height 26
click at [334, 107] on link "API Access" at bounding box center [350, 105] width 85 height 16
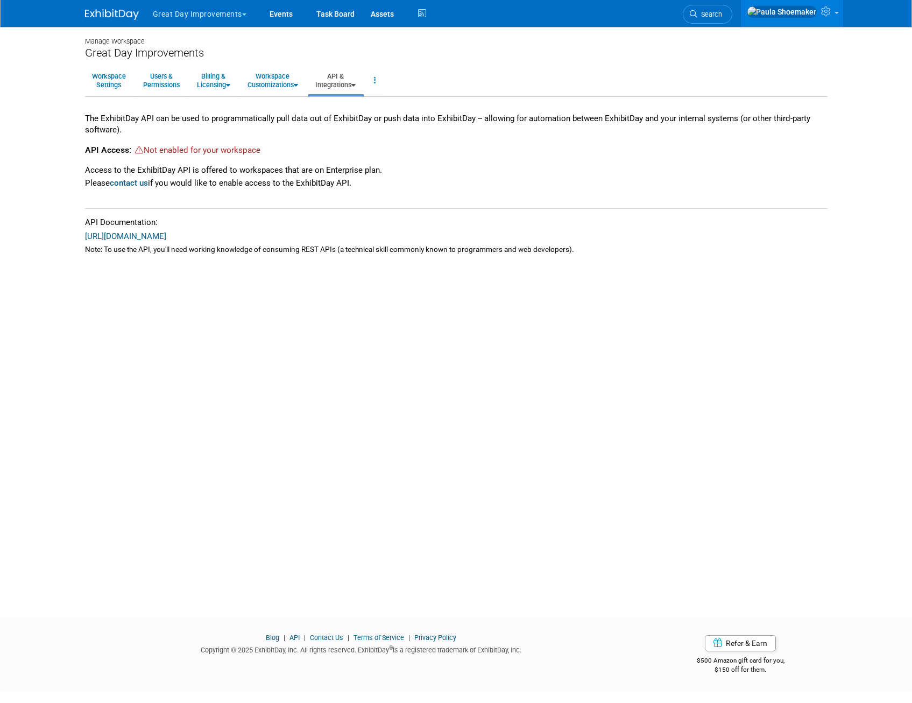
click at [355, 82] on link "API & Integrations" at bounding box center [335, 80] width 54 height 26
click at [353, 123] on link "Integrations via Zapier" at bounding box center [350, 121] width 85 height 16
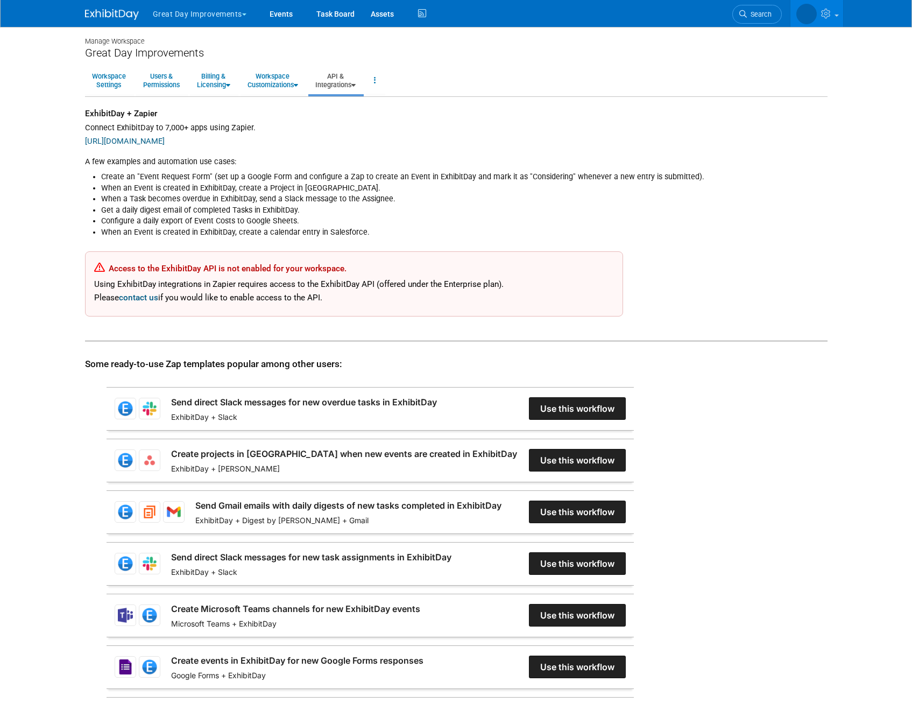
click at [165, 137] on link "[URL][DOMAIN_NAME]" at bounding box center [125, 141] width 80 height 10
click at [290, 17] on link "Events" at bounding box center [281, 13] width 39 height 27
